Goal: Find specific page/section: Locate a particular part of the current website

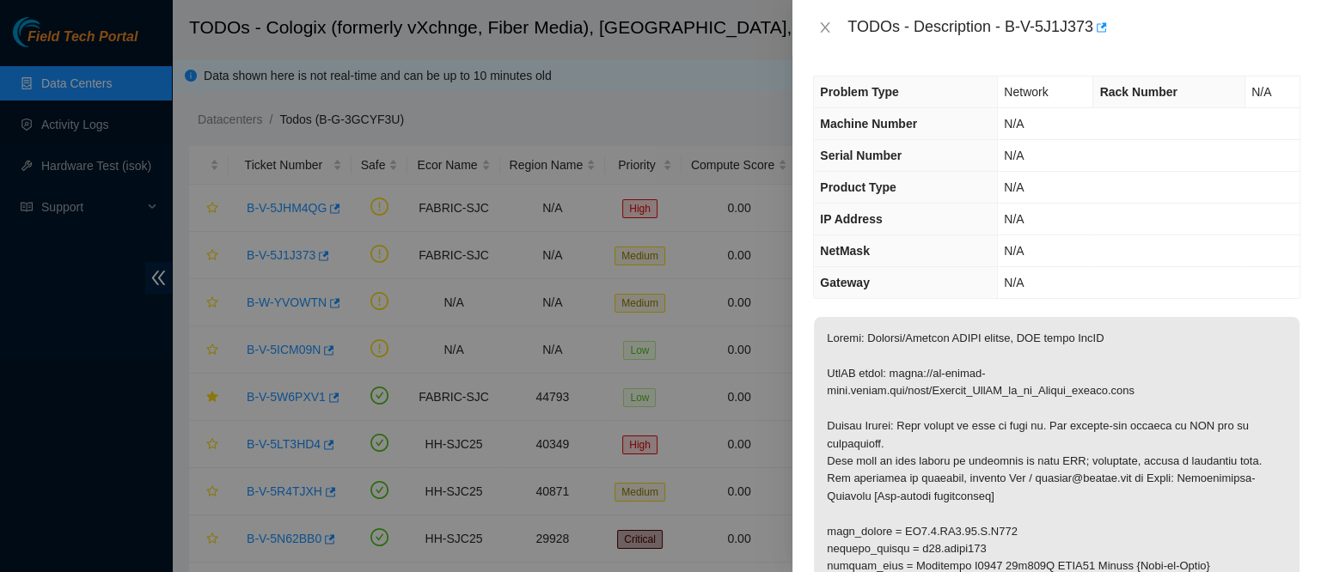
scroll to position [1121, 0]
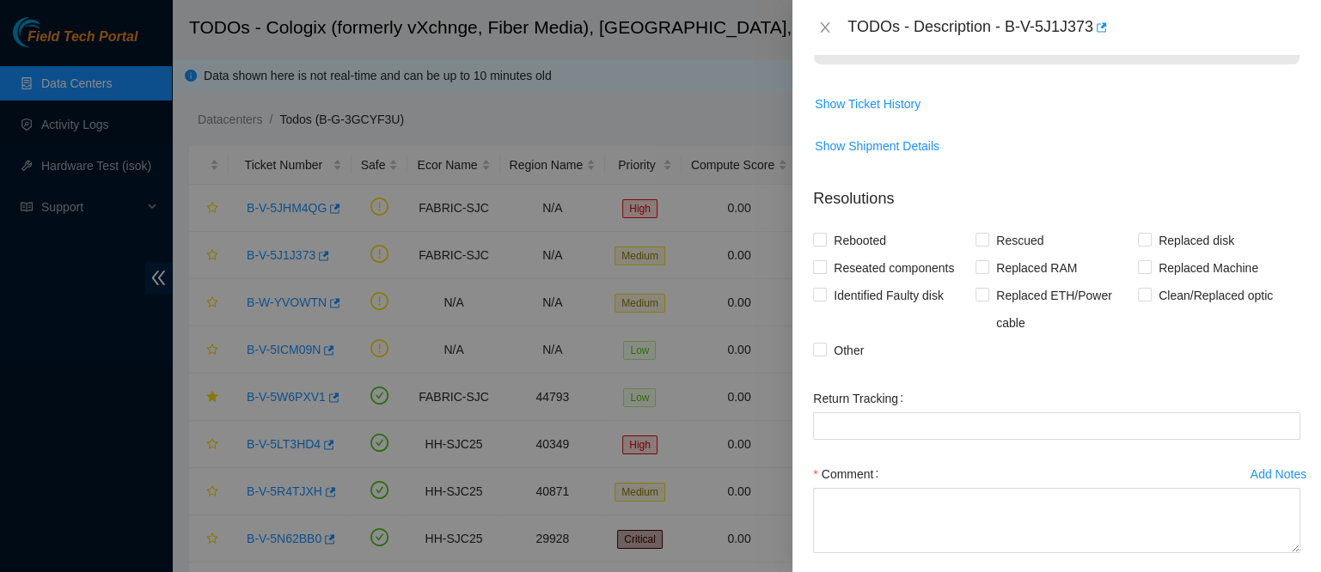
drag, startPoint x: 921, startPoint y: 185, endPoint x: 1188, endPoint y: 225, distance: 269.5
copy p "https://ft-portal-docs.akamai.com/wiki/Install_JunOS_on_an_Accton_switch.html"
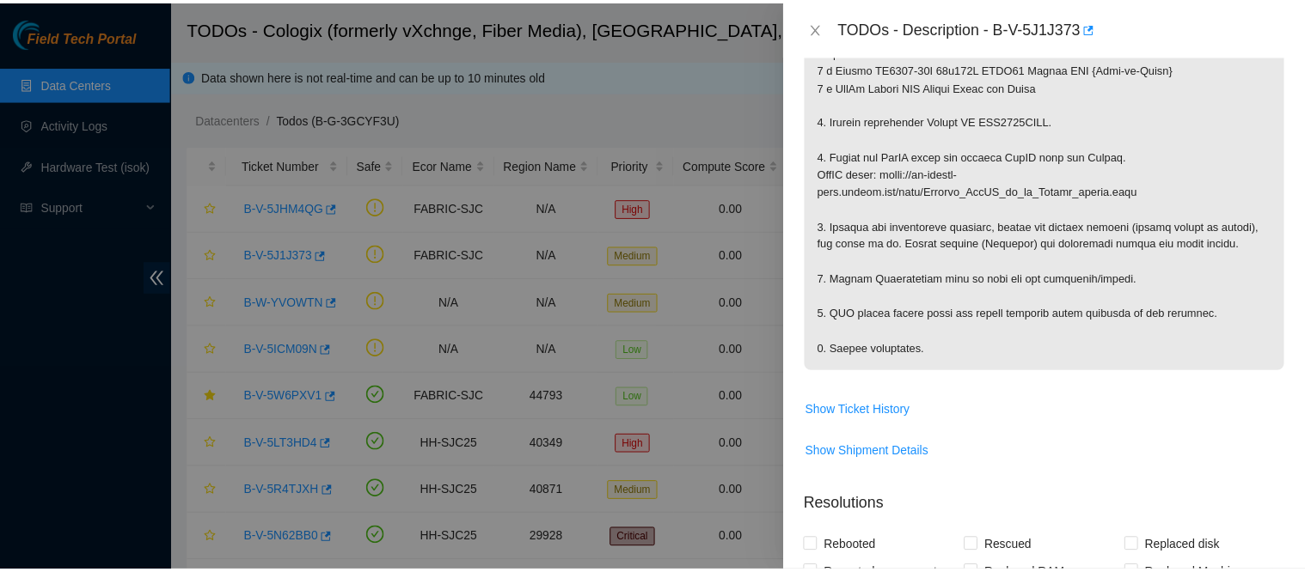
scroll to position [817, 0]
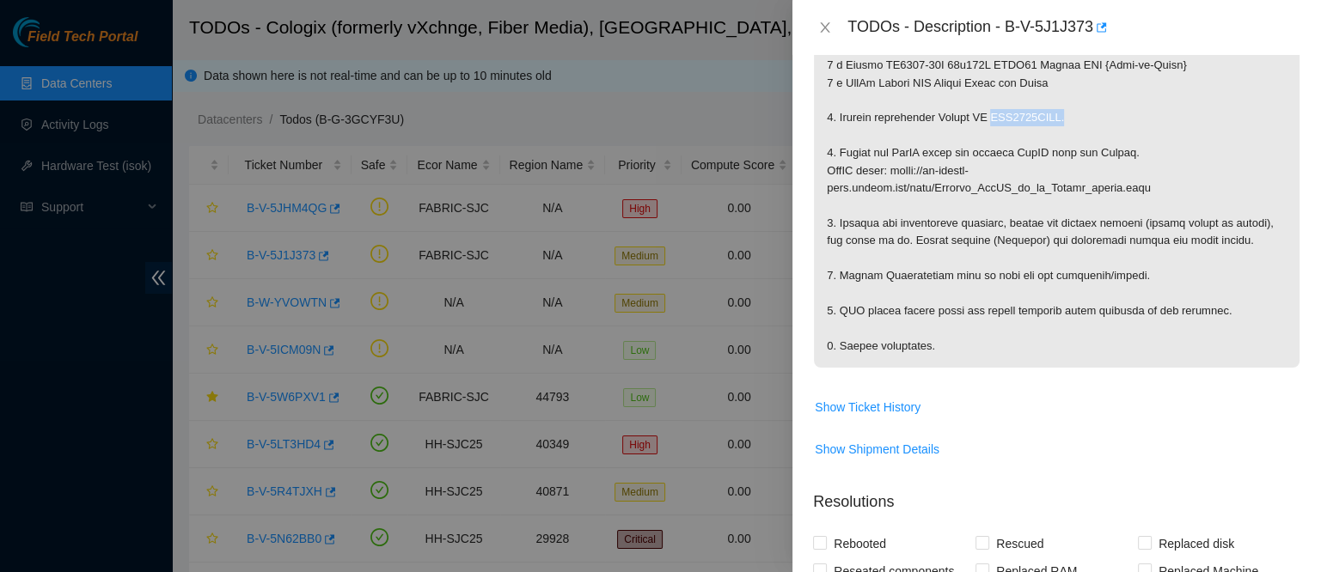
drag, startPoint x: 1064, startPoint y: 409, endPoint x: 1184, endPoint y: 403, distance: 119.6
copy p "AAA2034AAOR."
click at [827, 32] on icon "close" at bounding box center [825, 28] width 14 height 14
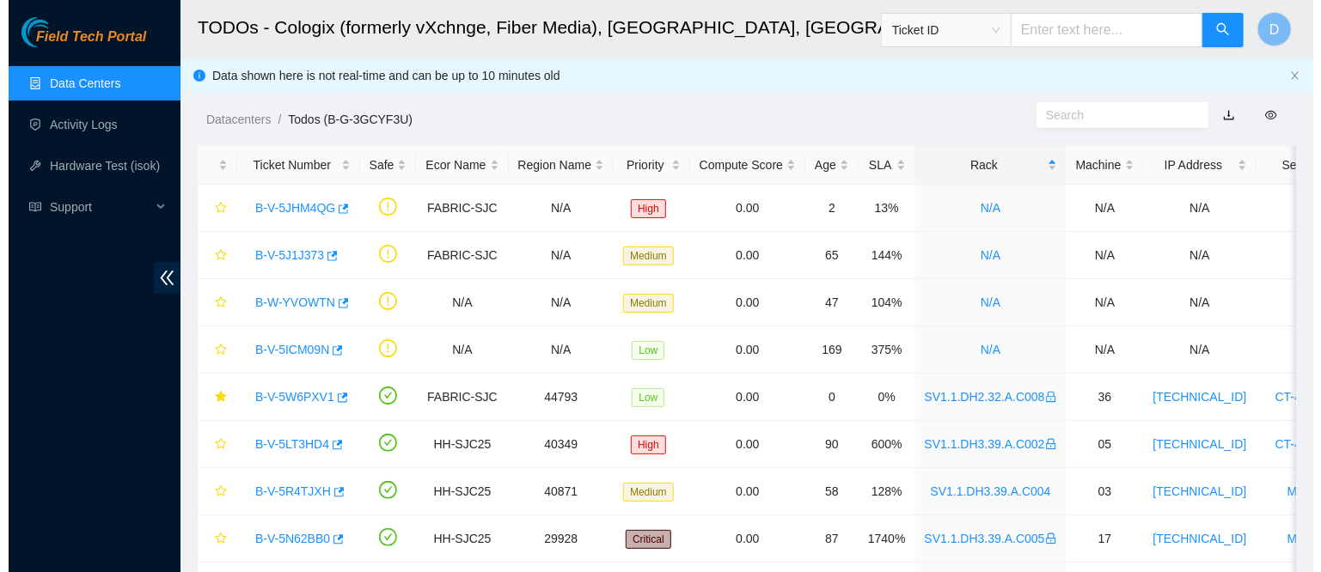
scroll to position [447, 0]
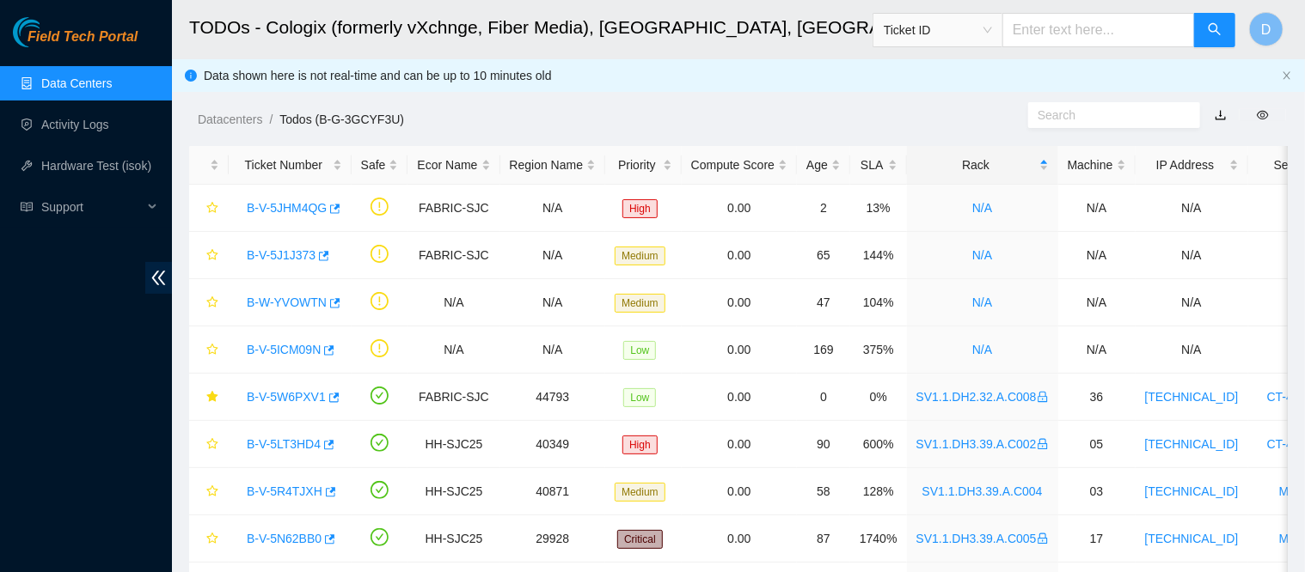
click at [971, 32] on span "Ticket ID" at bounding box center [938, 30] width 108 height 26
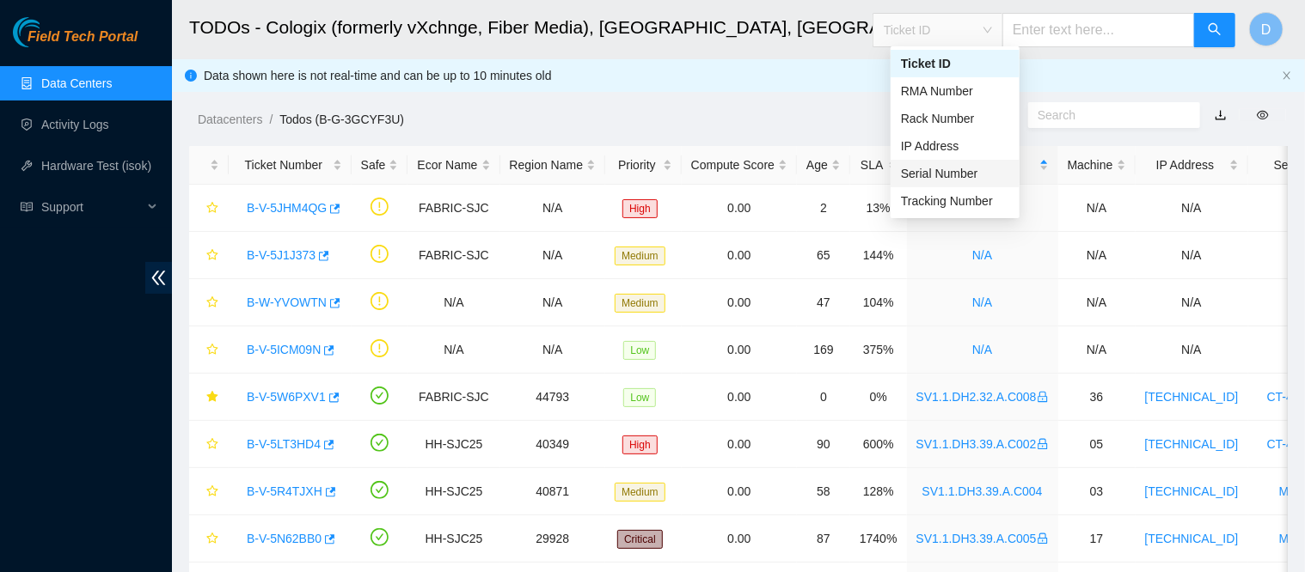
click at [957, 174] on div "Serial Number" at bounding box center [955, 173] width 108 height 19
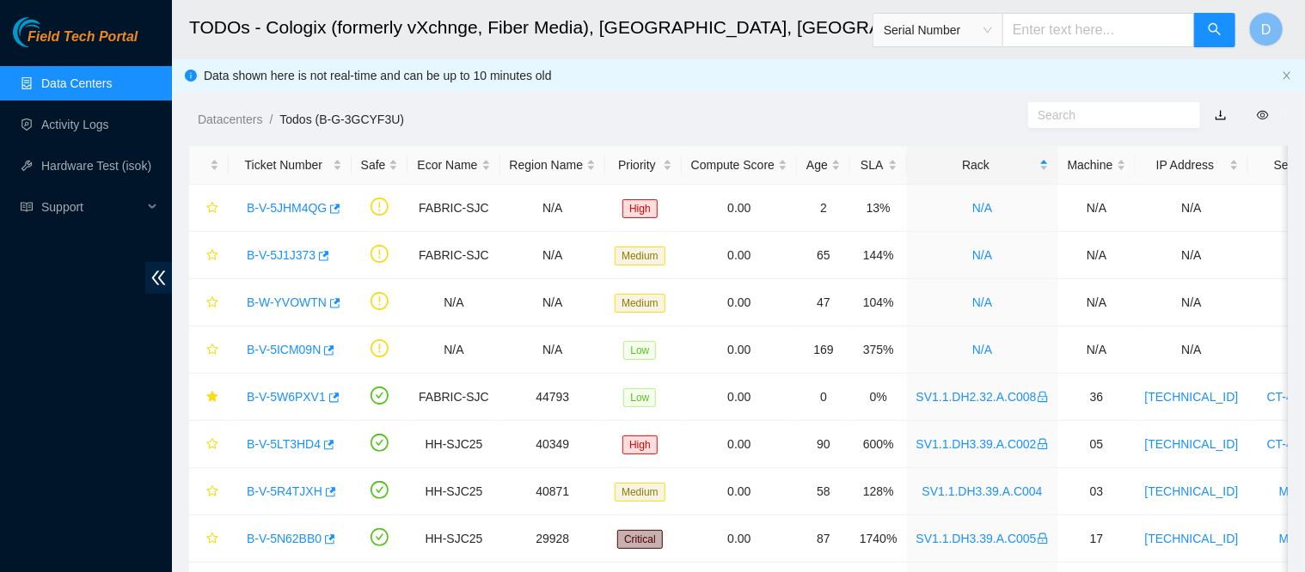
click at [1092, 15] on input "text" at bounding box center [1098, 30] width 193 height 34
paste input "AAA2034AAOR."
type input "AAA2034AAOR."
click at [1210, 34] on icon "search" at bounding box center [1215, 29] width 14 height 14
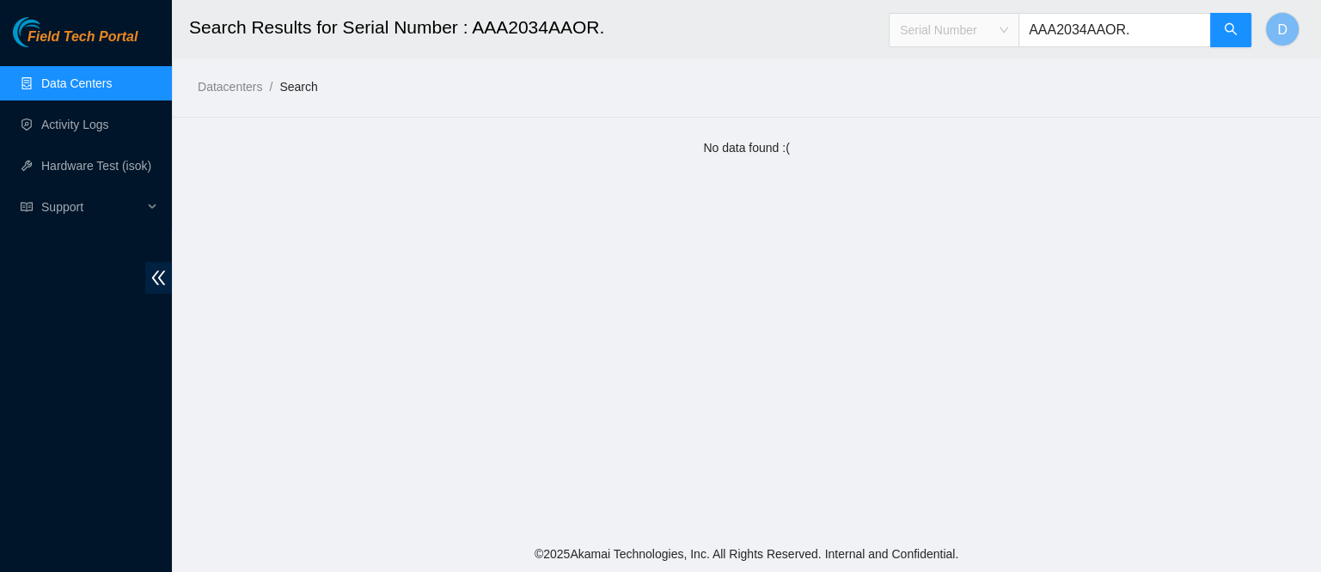
click at [964, 33] on span "Serial Number" at bounding box center [954, 30] width 108 height 26
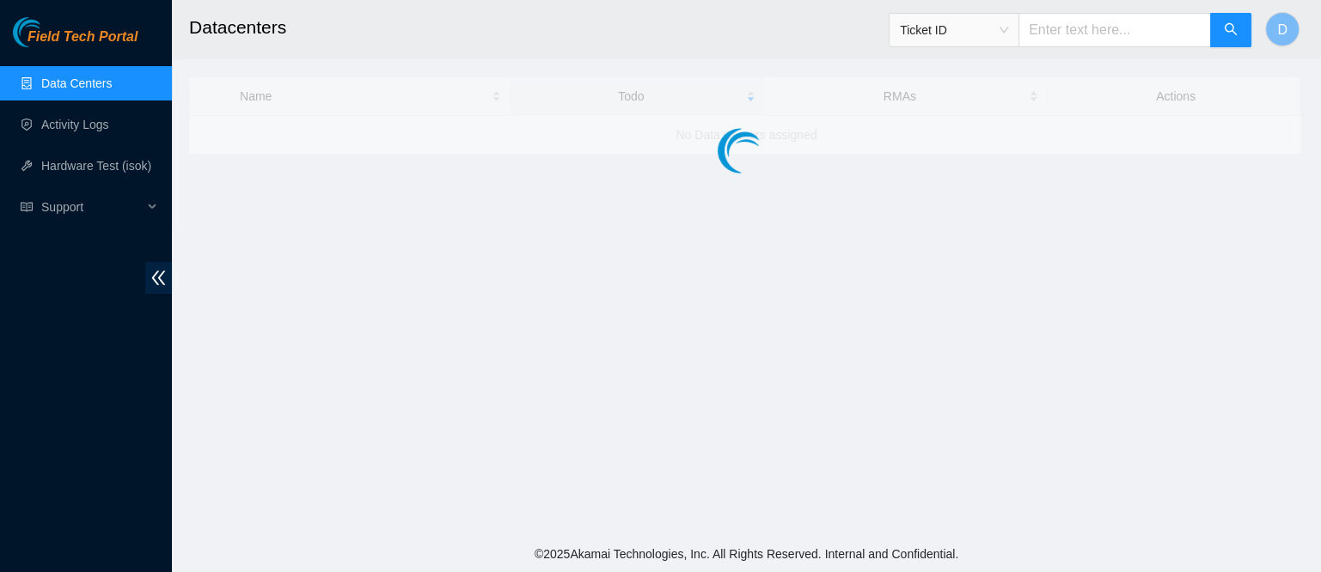
click at [978, 33] on span "Ticket ID" at bounding box center [954, 30] width 108 height 26
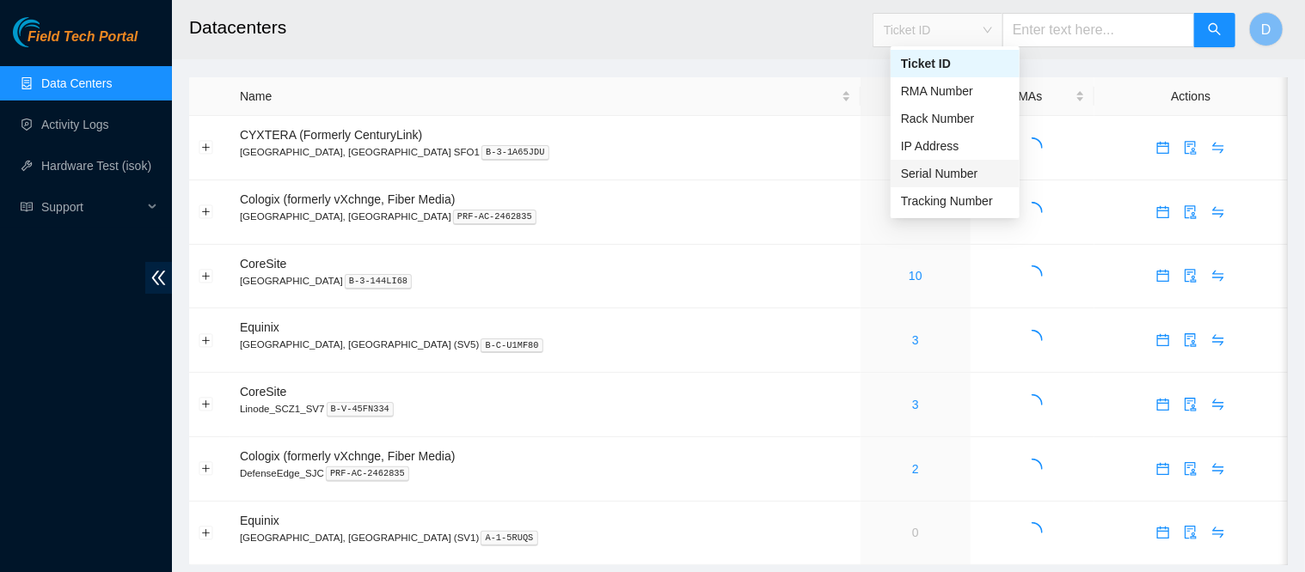
click at [959, 168] on div "Serial Number" at bounding box center [955, 173] width 108 height 19
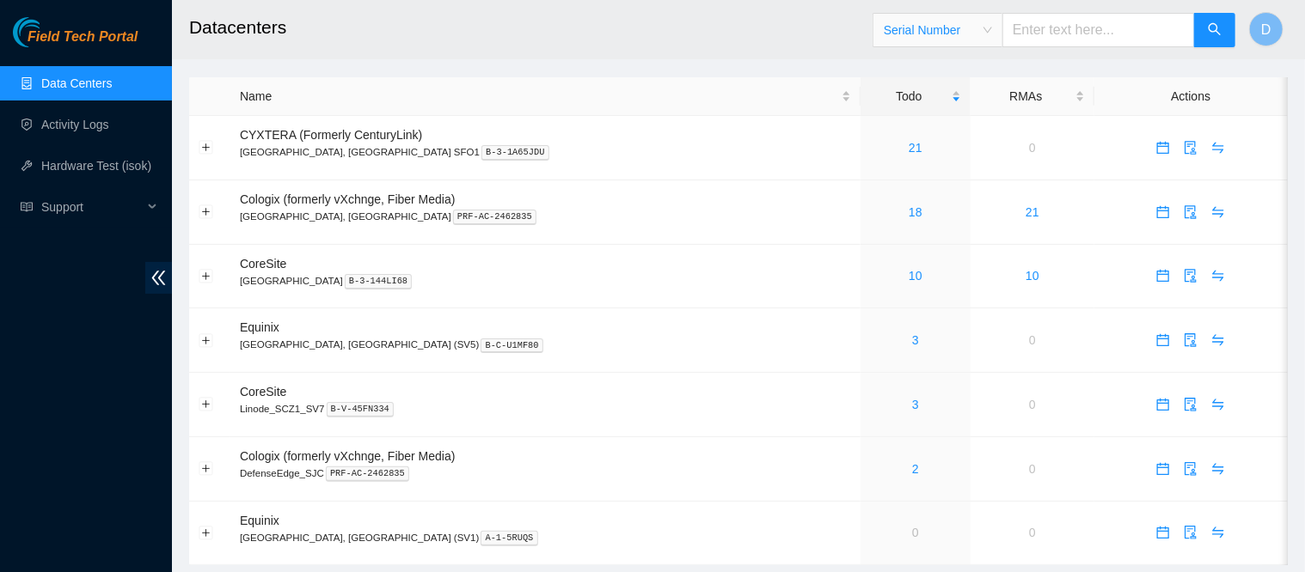
click at [1061, 43] on input "text" at bounding box center [1098, 30] width 193 height 34
paste input "AAA2034AAOR."
type input "AAA2034AAOR."
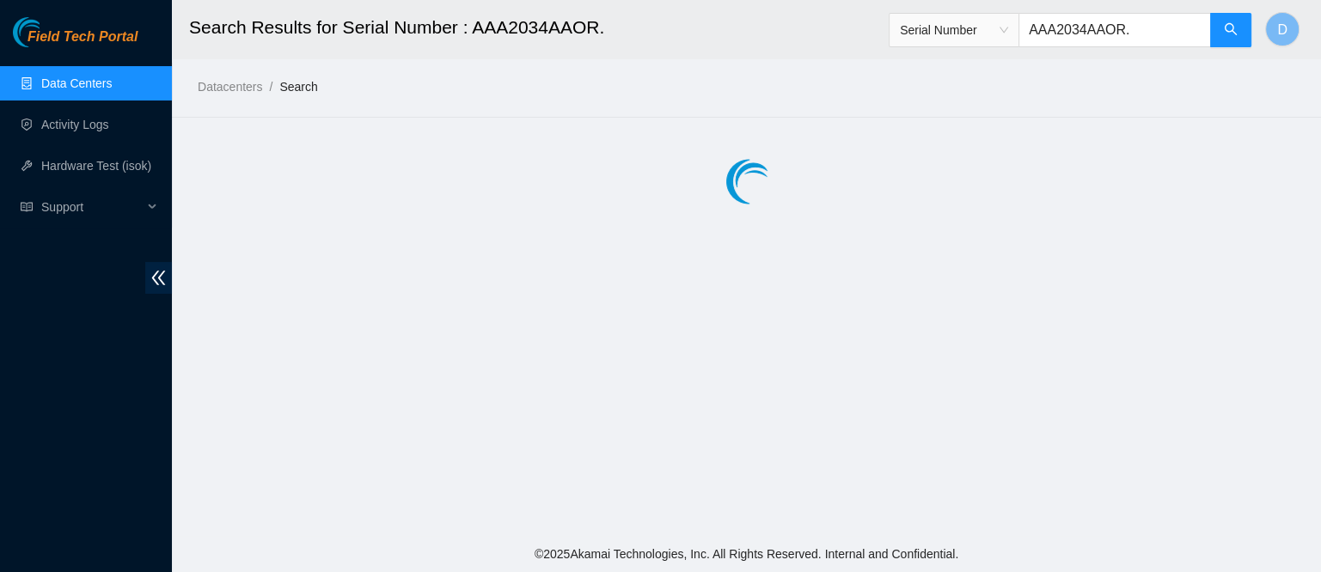
click at [1155, 34] on input "AAA2034AAOR." at bounding box center [1115, 30] width 193 height 34
click at [1229, 21] on button "button" at bounding box center [1230, 30] width 41 height 34
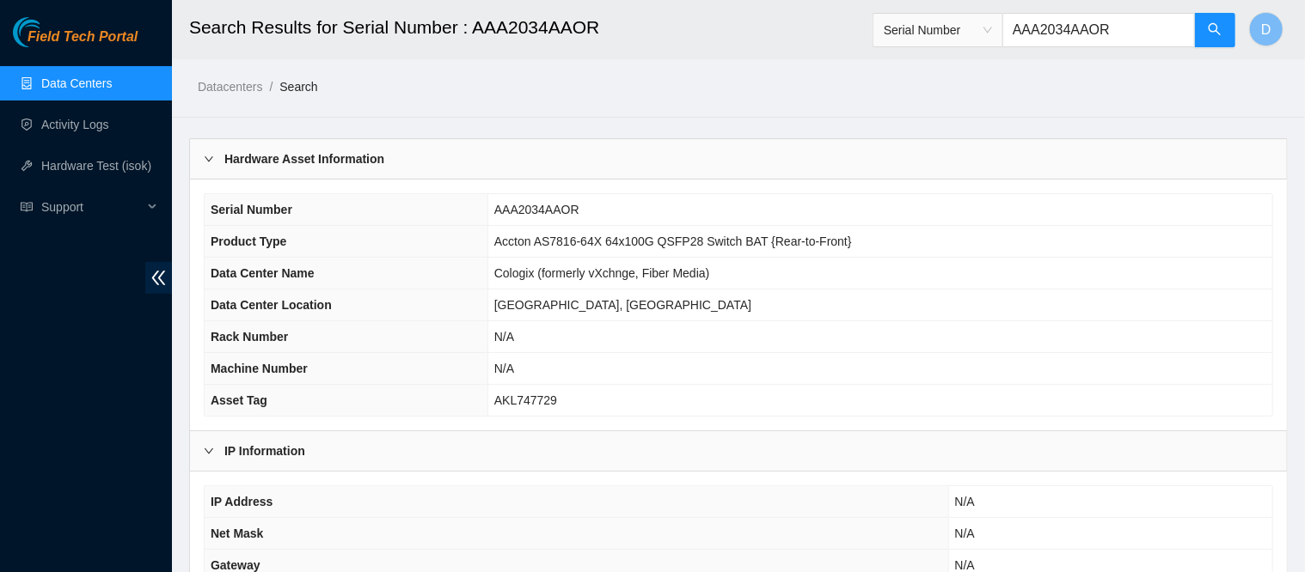
type input "AAA2034AAOR"
drag, startPoint x: 500, startPoint y: 244, endPoint x: 732, endPoint y: 242, distance: 232.1
click at [732, 242] on span "Accton AS7816-64X 64x100G QSFP28 Switch BAT {Rear-to-Front}" at bounding box center [673, 242] width 358 height 14
copy span "Accton AS7816-64X 64x100G QSFP28 Switch"
